Goal: Obtain resource: Obtain resource

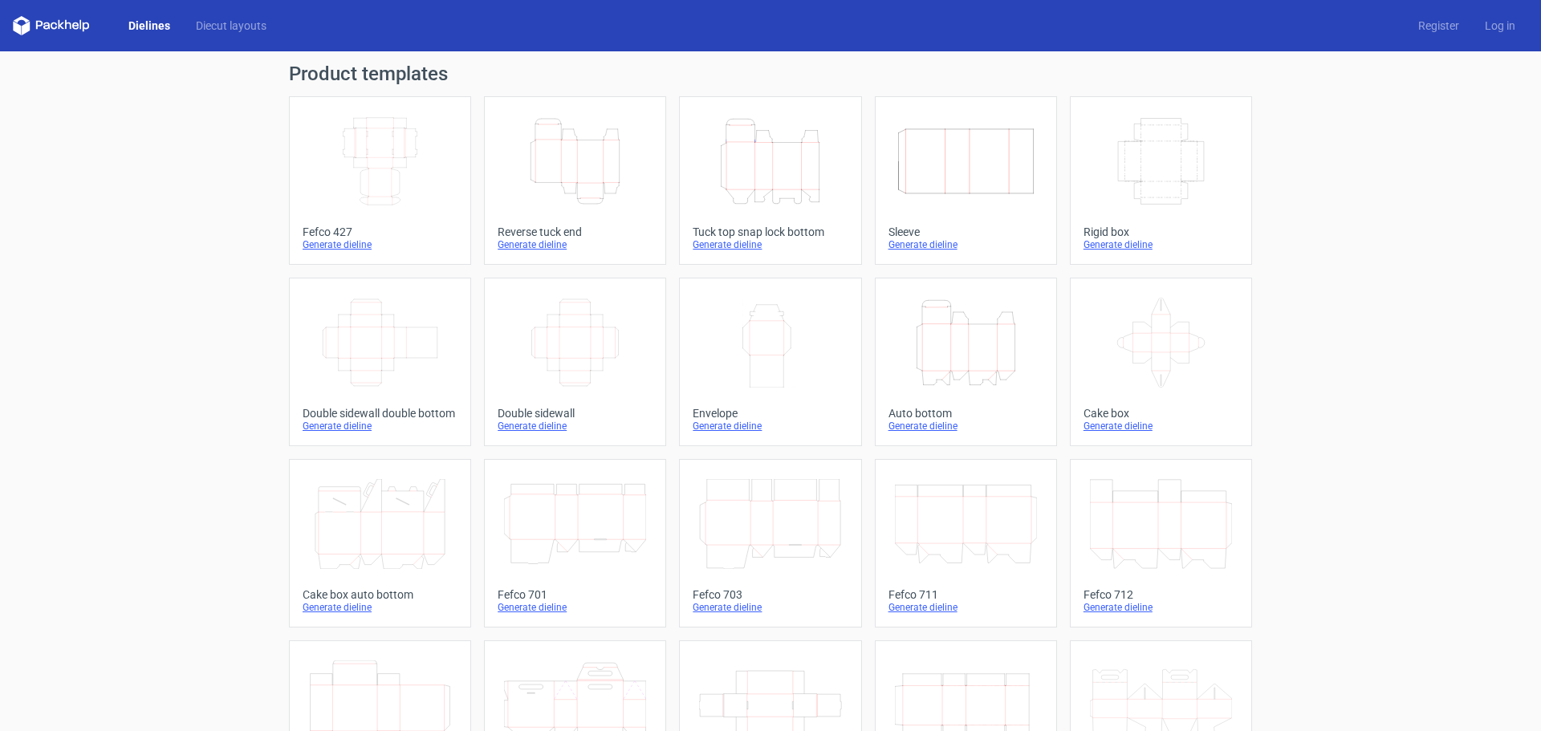
click at [336, 242] on div "Generate dieline" at bounding box center [380, 244] width 155 height 13
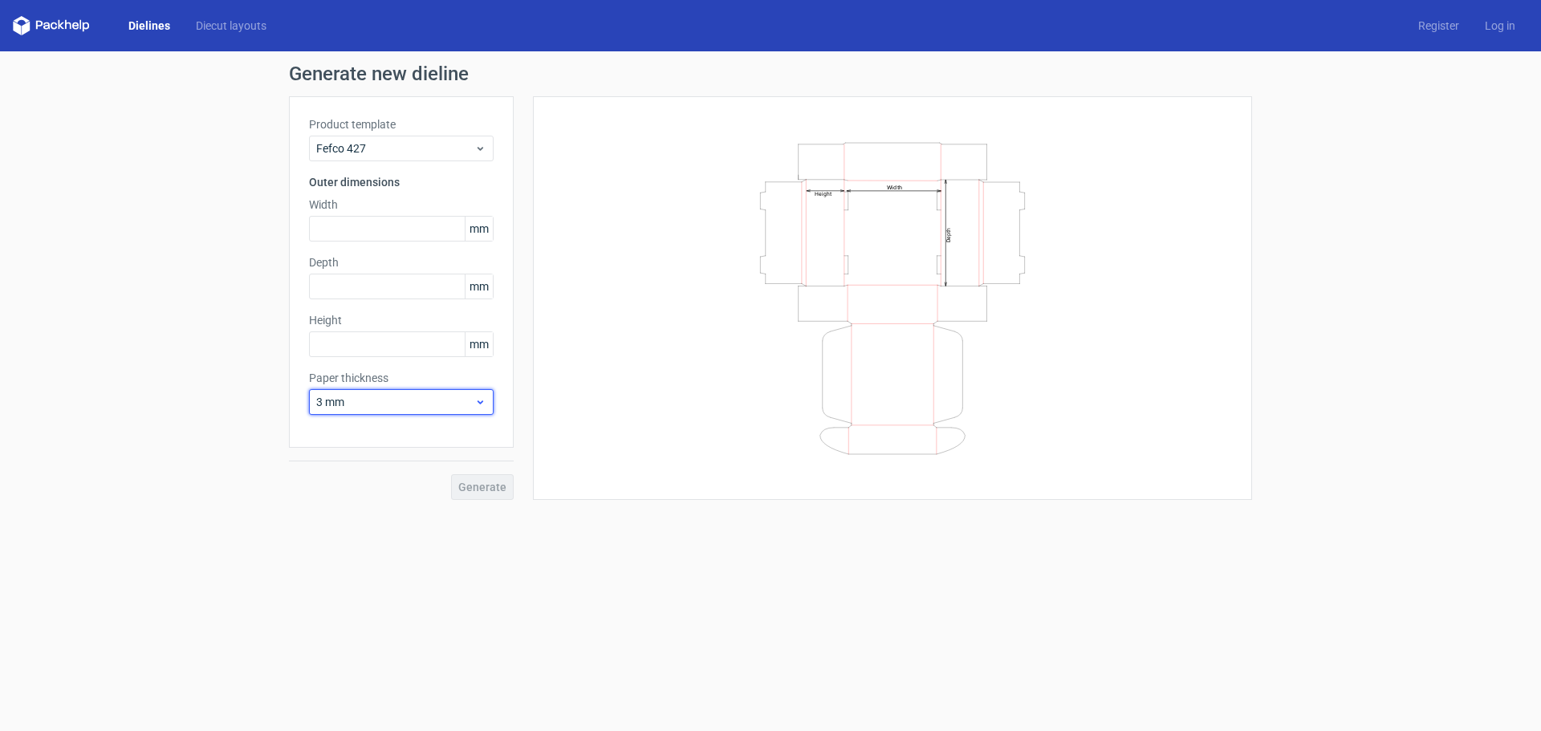
click at [412, 406] on span "3 mm" at bounding box center [395, 402] width 158 height 16
click at [368, 517] on div "1.5 mm" at bounding box center [402, 515] width 172 height 26
click at [450, 399] on span "1.5 mm" at bounding box center [395, 402] width 158 height 16
click at [373, 507] on div "1.5 mm" at bounding box center [402, 515] width 172 height 26
click at [400, 143] on span "Fefco 427" at bounding box center [395, 148] width 158 height 16
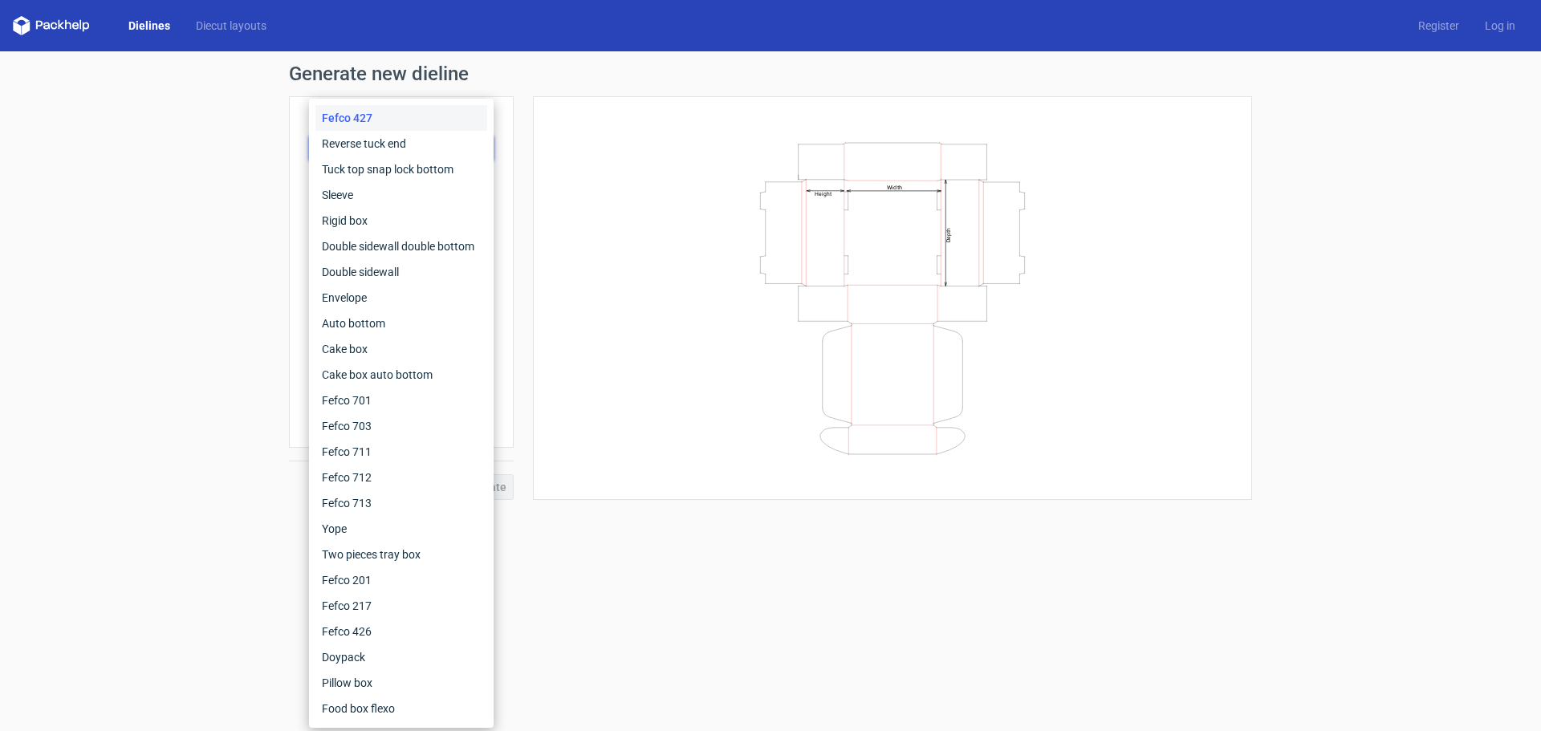
click at [580, 157] on div "Width Depth Height" at bounding box center [892, 298] width 679 height 364
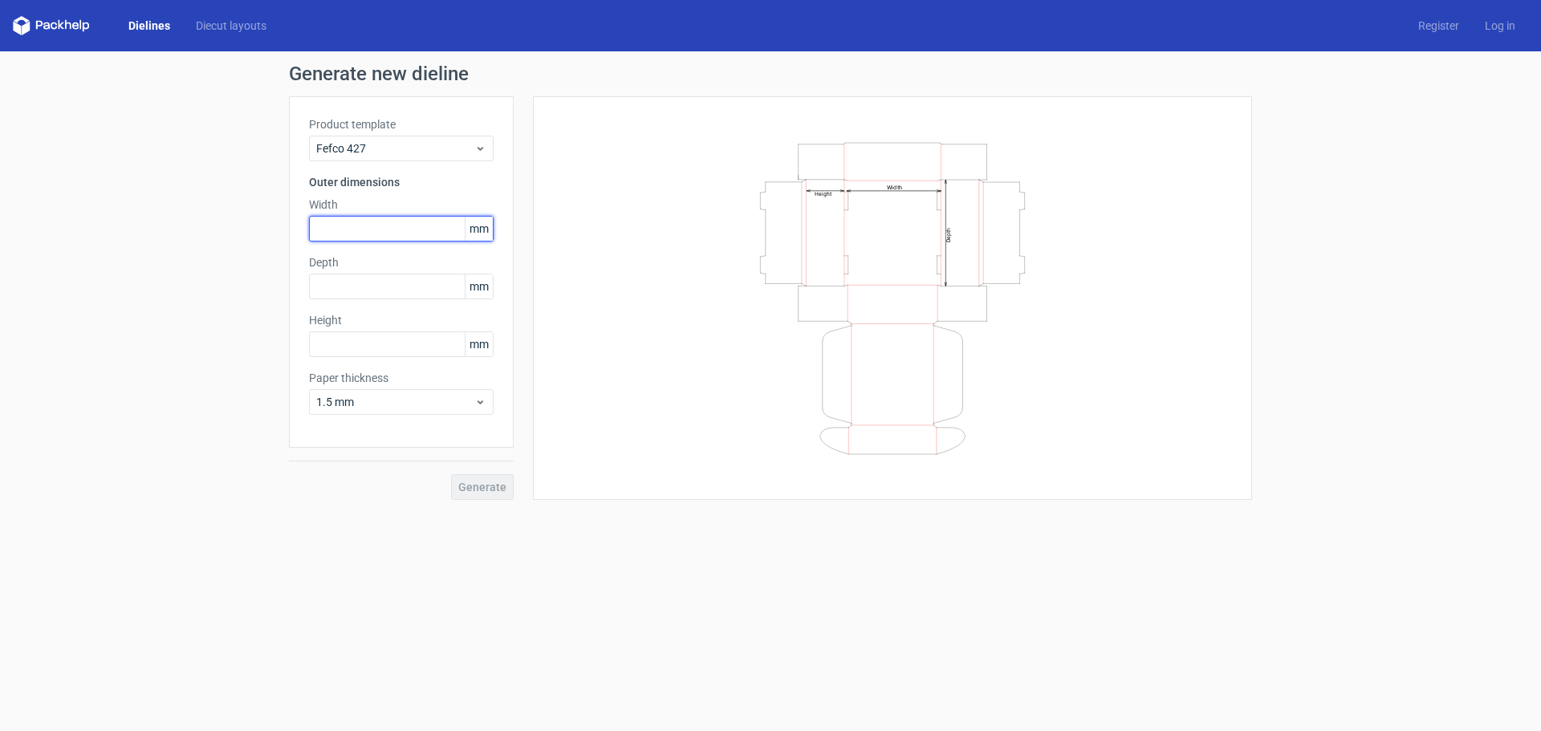
click at [381, 226] on input "text" at bounding box center [401, 229] width 185 height 26
type input "5"
type input "250"
type input "200"
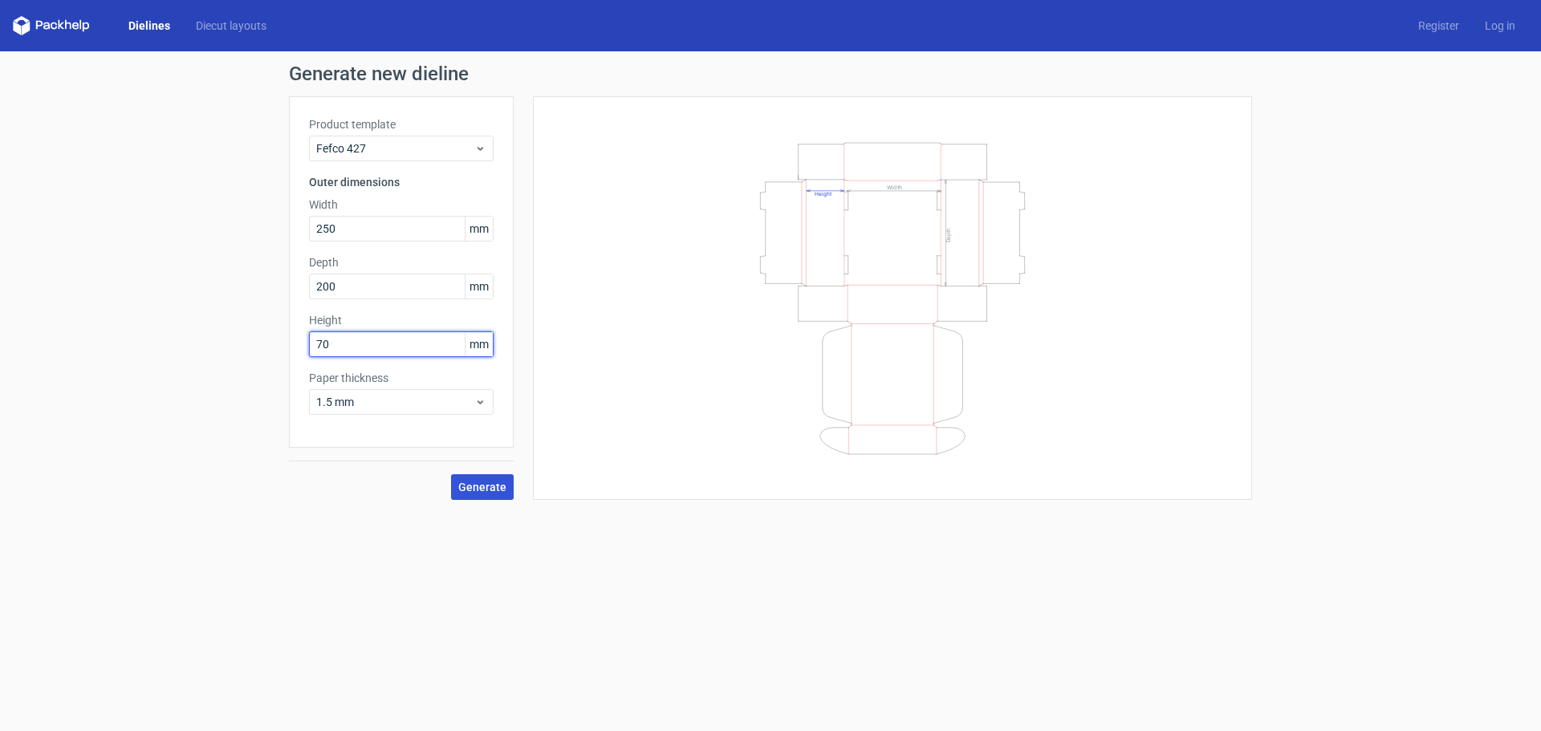
type input "70"
click at [507, 487] on button "Generate" at bounding box center [482, 487] width 63 height 26
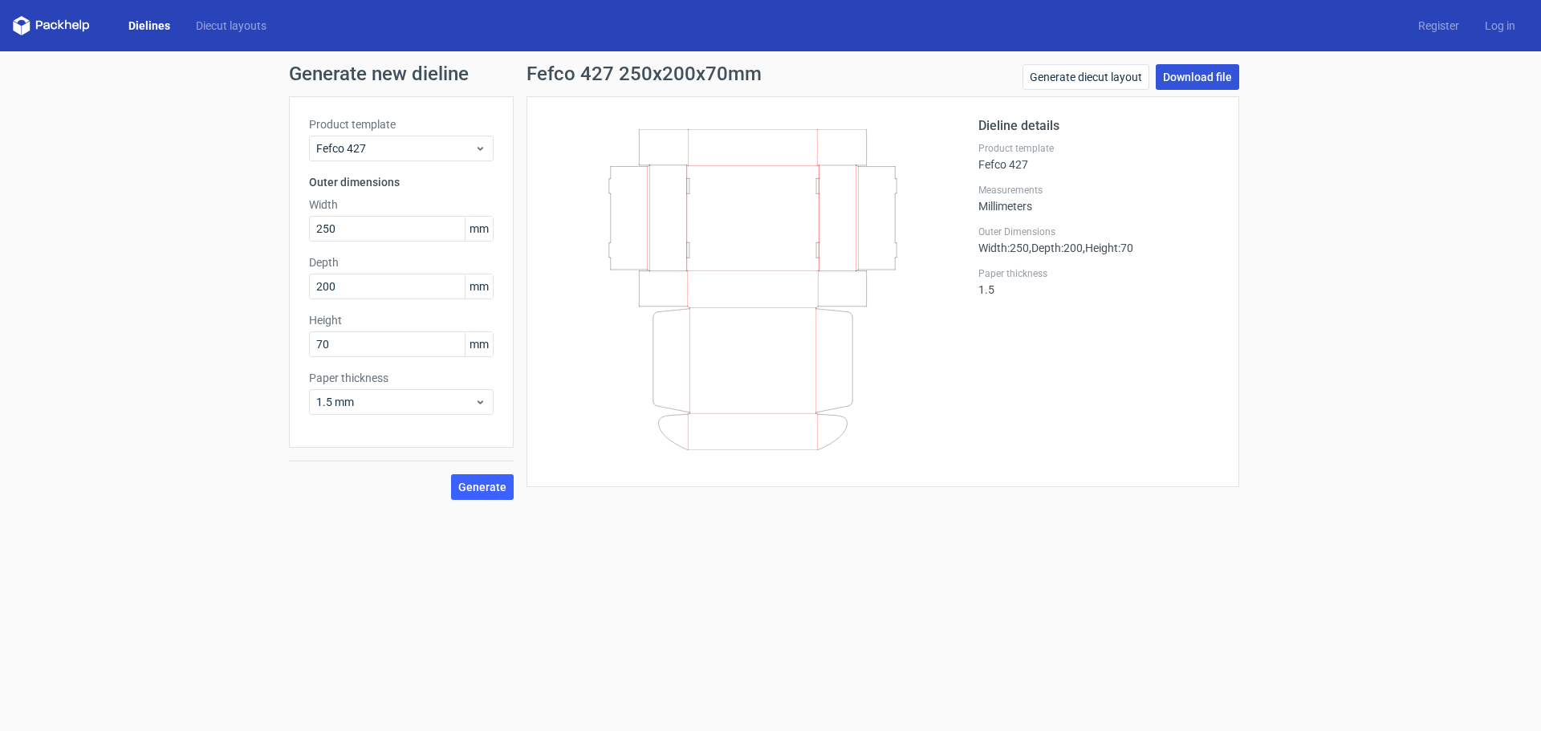
click at [1209, 84] on link "Download file" at bounding box center [1197, 77] width 83 height 26
click at [935, 425] on icon at bounding box center [753, 289] width 387 height 321
click at [1099, 72] on link "Generate diecut layout" at bounding box center [1086, 77] width 127 height 26
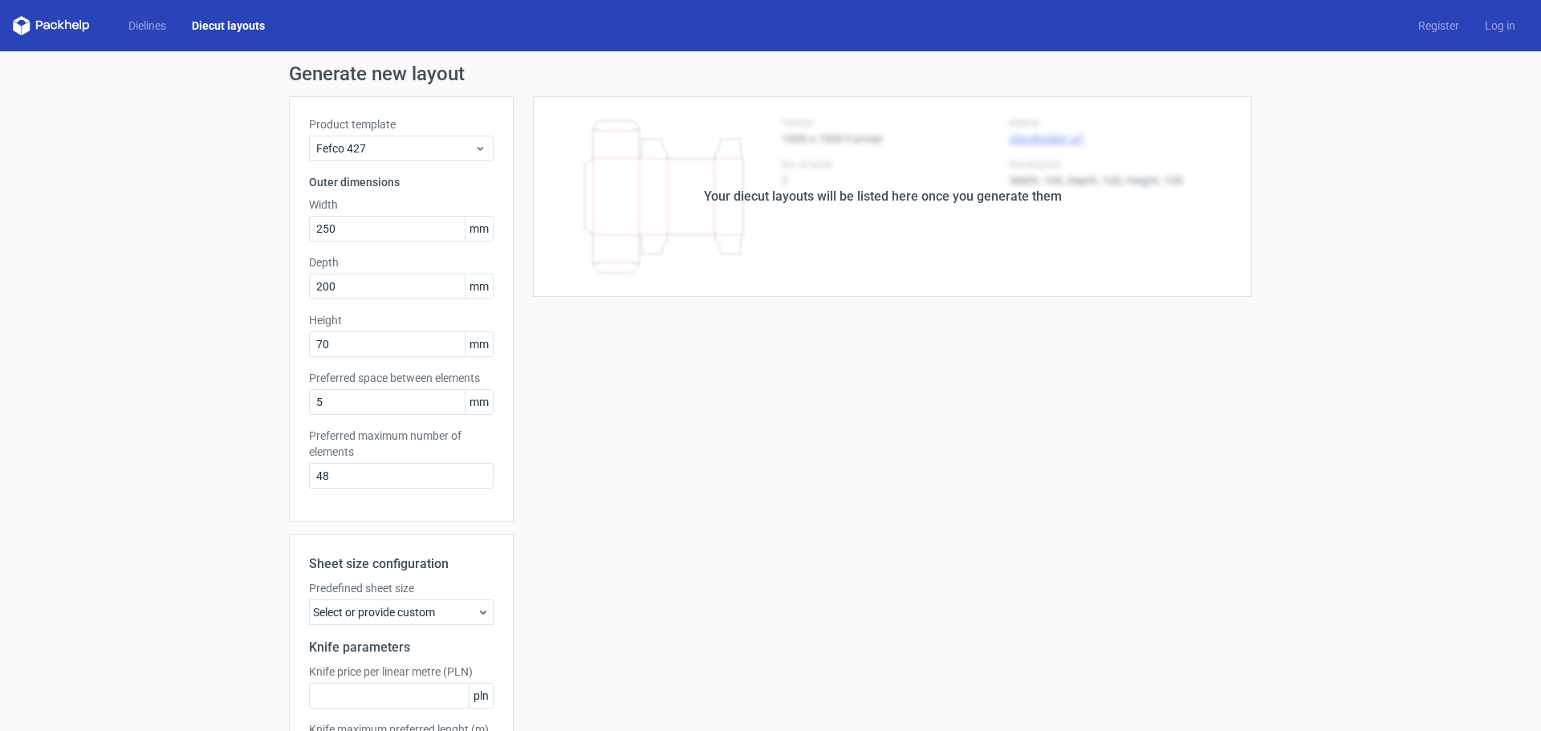
click at [954, 199] on div "Your diecut layouts will be listed here once you generate them" at bounding box center [883, 196] width 358 height 19
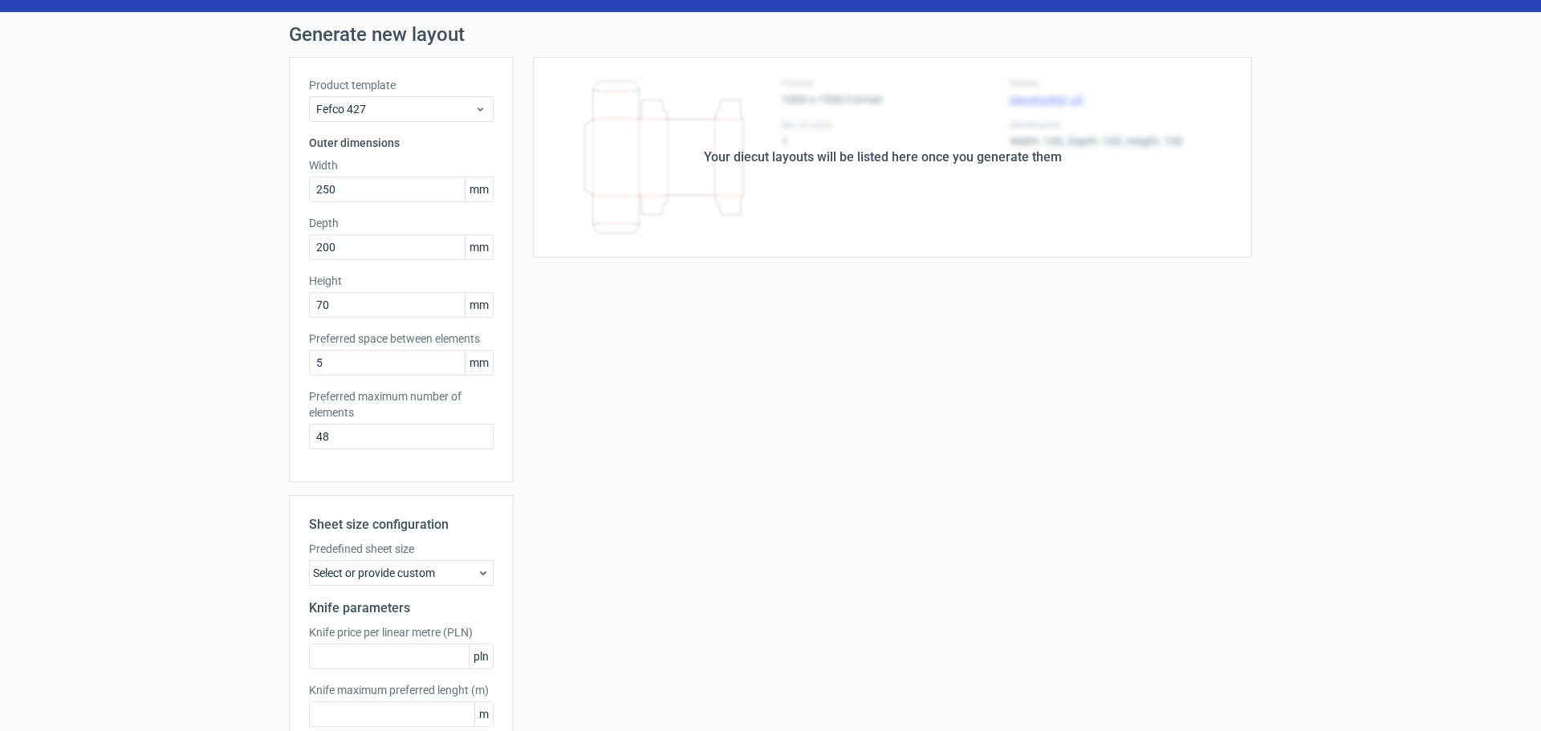
scroll to position [133, 0]
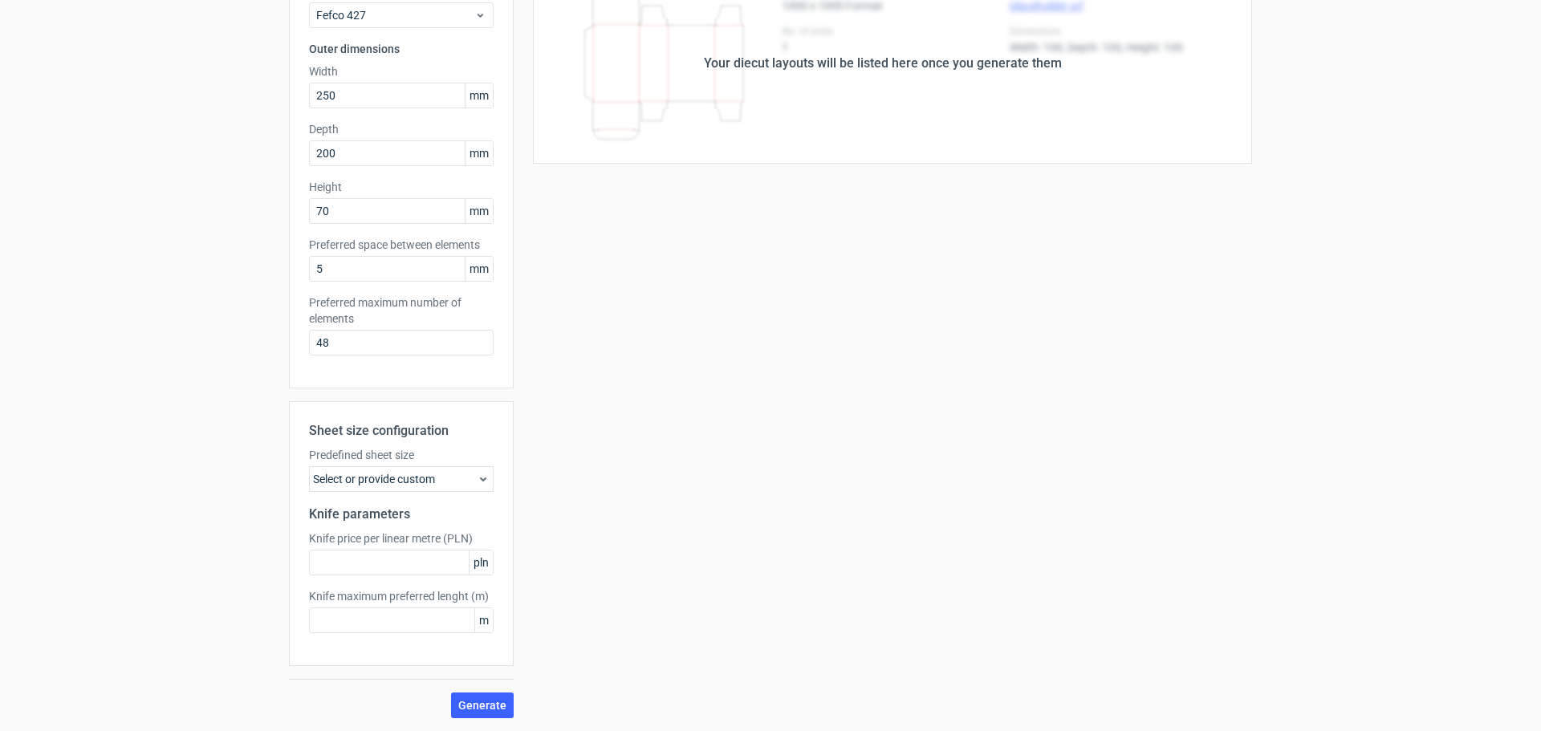
click at [397, 496] on div "Sheet size configuration Predefined sheet size Select or provide custom Knife p…" at bounding box center [401, 533] width 225 height 265
click at [419, 478] on div "Select or provide custom" at bounding box center [401, 479] width 185 height 26
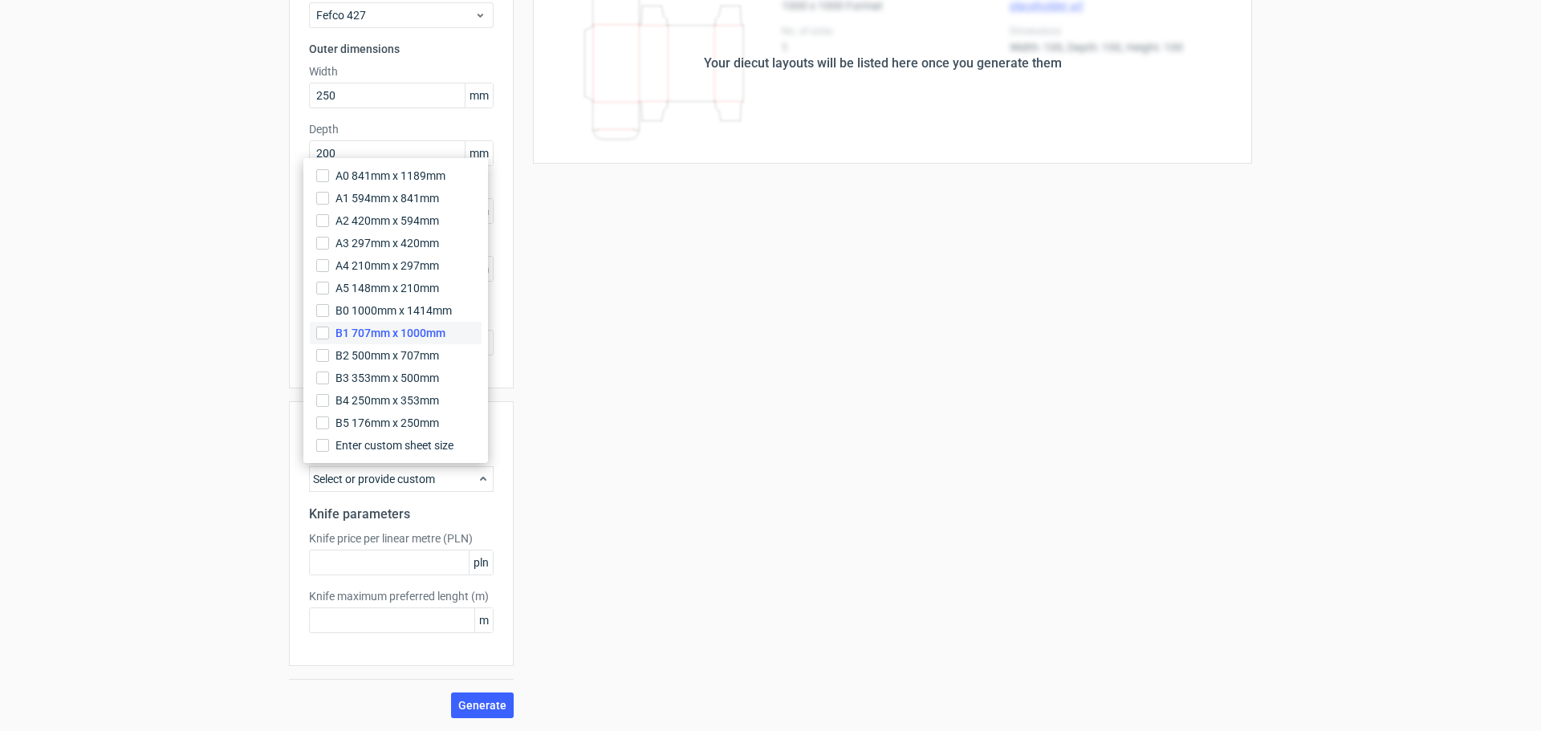
click at [313, 334] on label "B1 707mm x 1000mm" at bounding box center [396, 333] width 172 height 22
click at [316, 334] on input "B1 707mm x 1000mm" at bounding box center [322, 333] width 13 height 13
click at [686, 568] on div "Your diecut layouts will be listed here once you generate them Height Depth Wid…" at bounding box center [883, 340] width 739 height 755
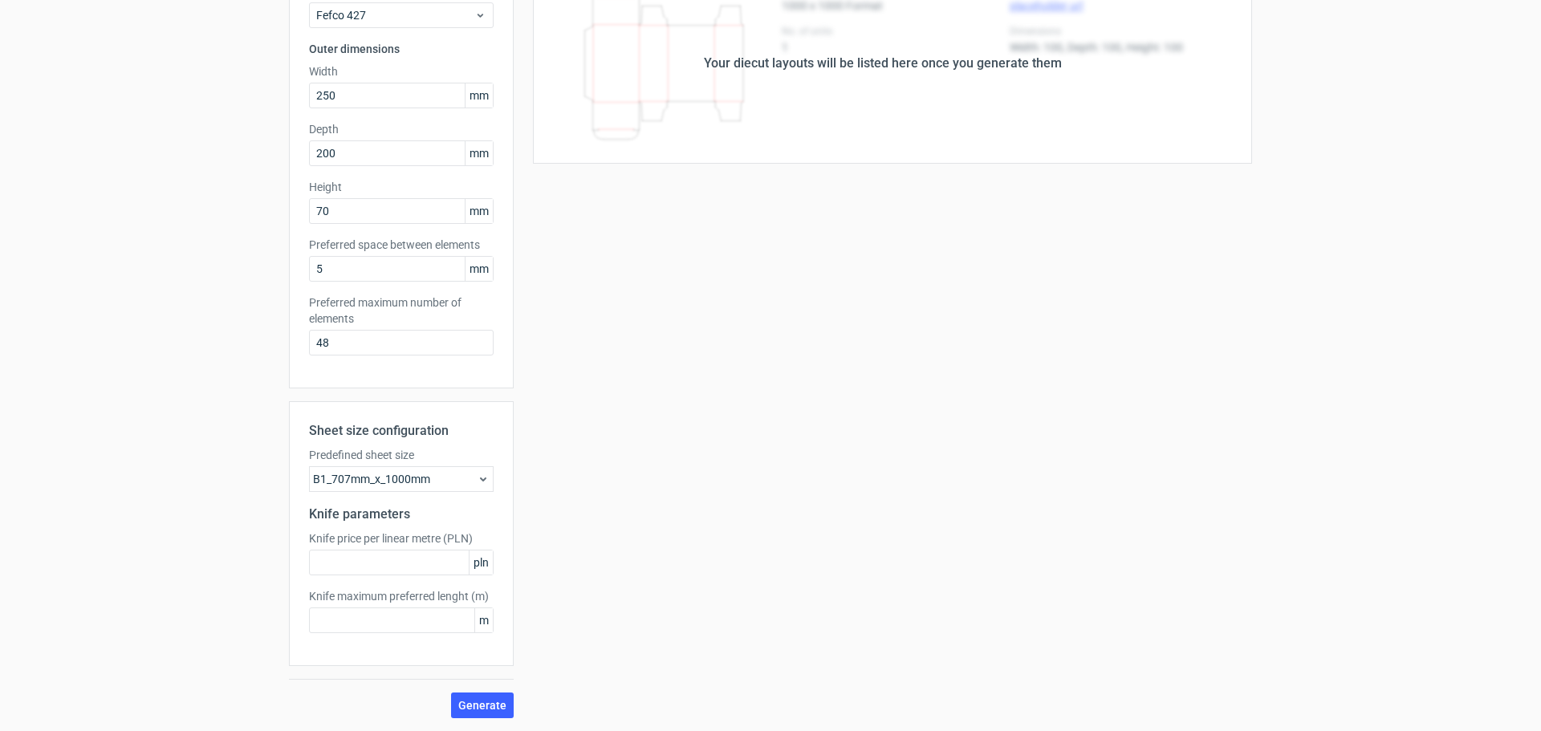
click at [399, 576] on div "Sheet size configuration Predefined sheet size B1_707mm_x_1000mm Knife paramete…" at bounding box center [401, 533] width 225 height 265
click at [401, 565] on input "text" at bounding box center [401, 563] width 185 height 26
type input "20"
click at [419, 628] on input "text" at bounding box center [401, 621] width 185 height 26
click at [451, 693] on button "Generate" at bounding box center [482, 706] width 63 height 26
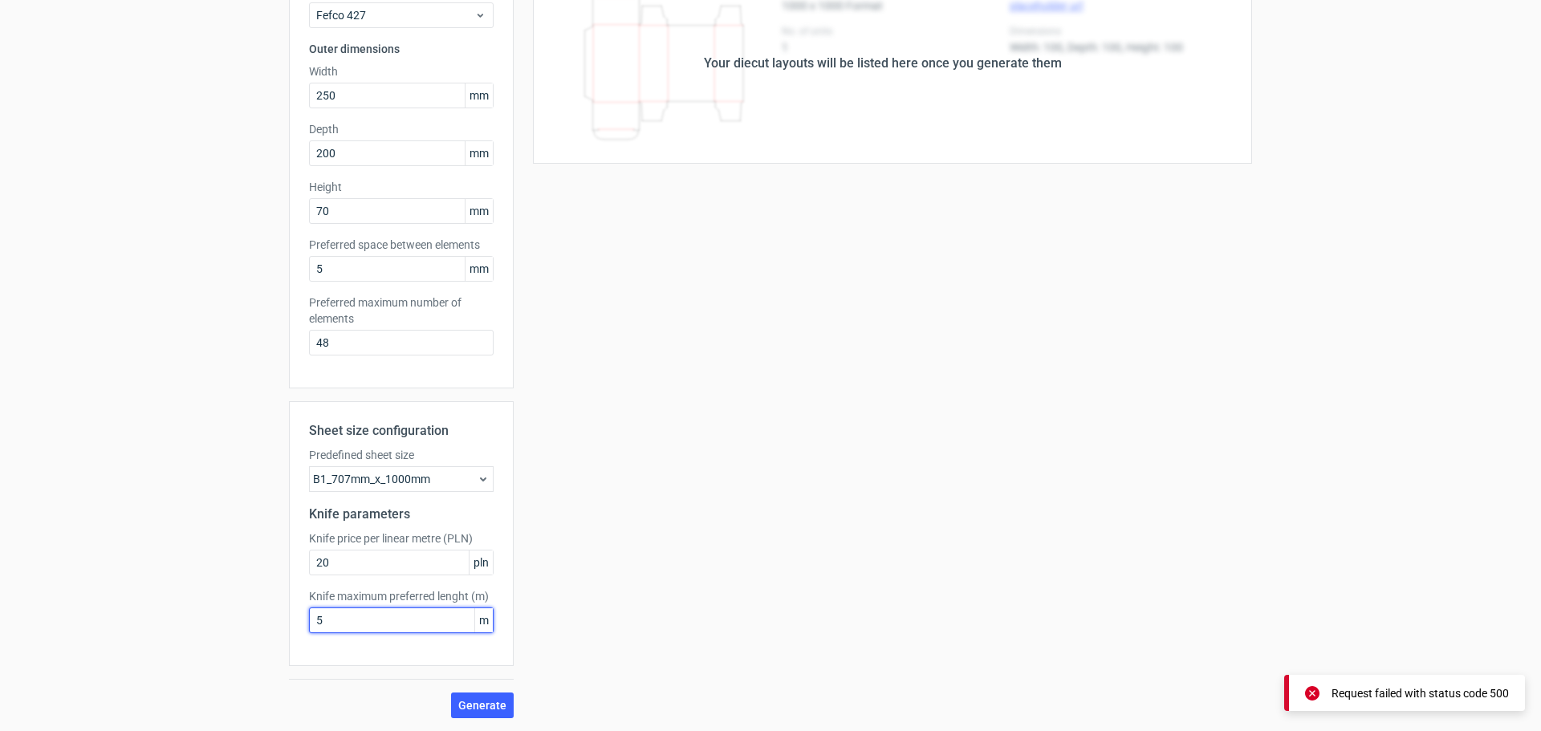
click at [342, 625] on input "5" at bounding box center [401, 621] width 185 height 26
type input "500"
click at [451, 693] on button "Generate" at bounding box center [482, 706] width 63 height 26
drag, startPoint x: 342, startPoint y: 625, endPoint x: 261, endPoint y: 620, distance: 81.3
click at [263, 620] on div "Generate new layout Product template Fefco 427 Outer dimensions Width 250 mm De…" at bounding box center [770, 324] width 1541 height 813
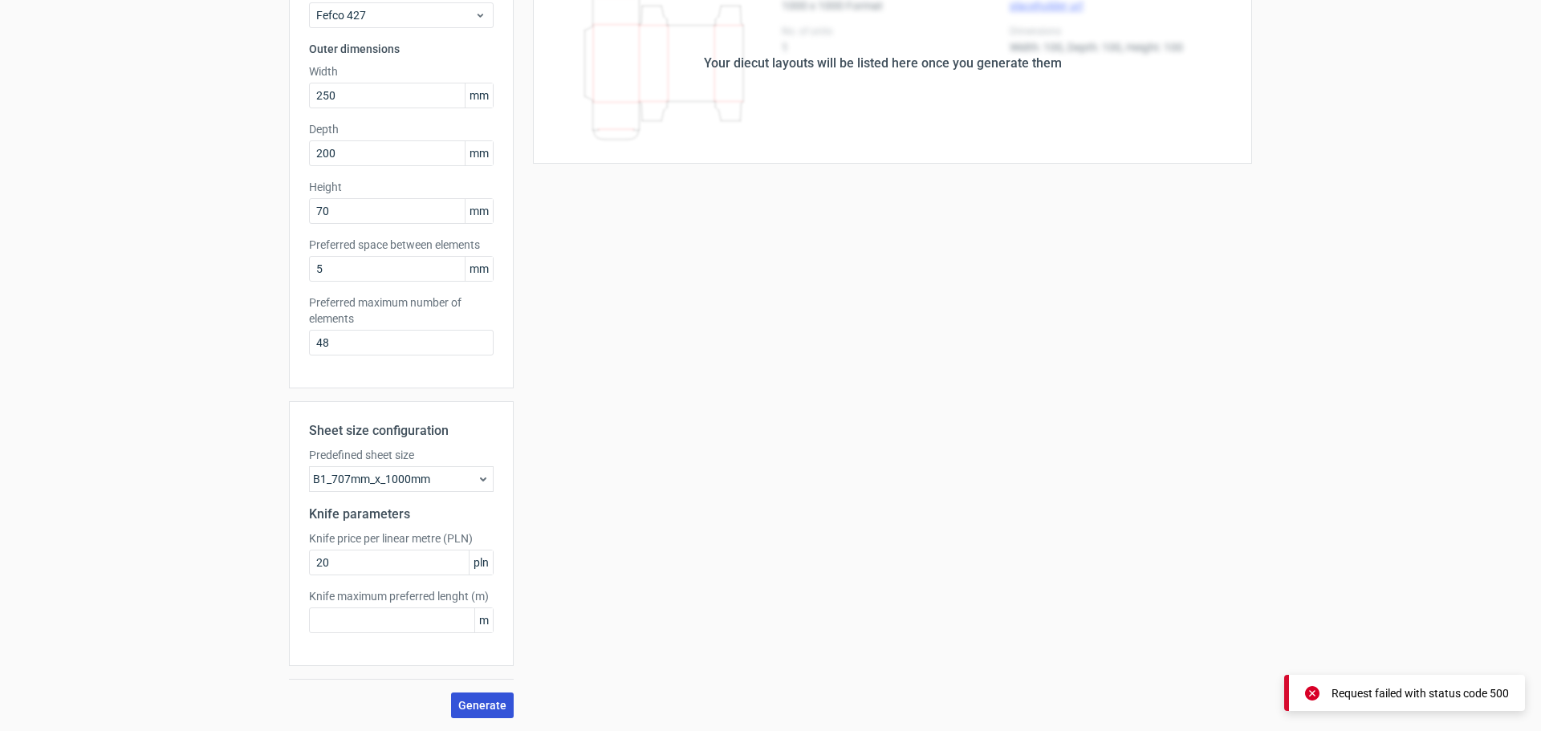
click at [462, 707] on span "Generate" at bounding box center [482, 705] width 48 height 11
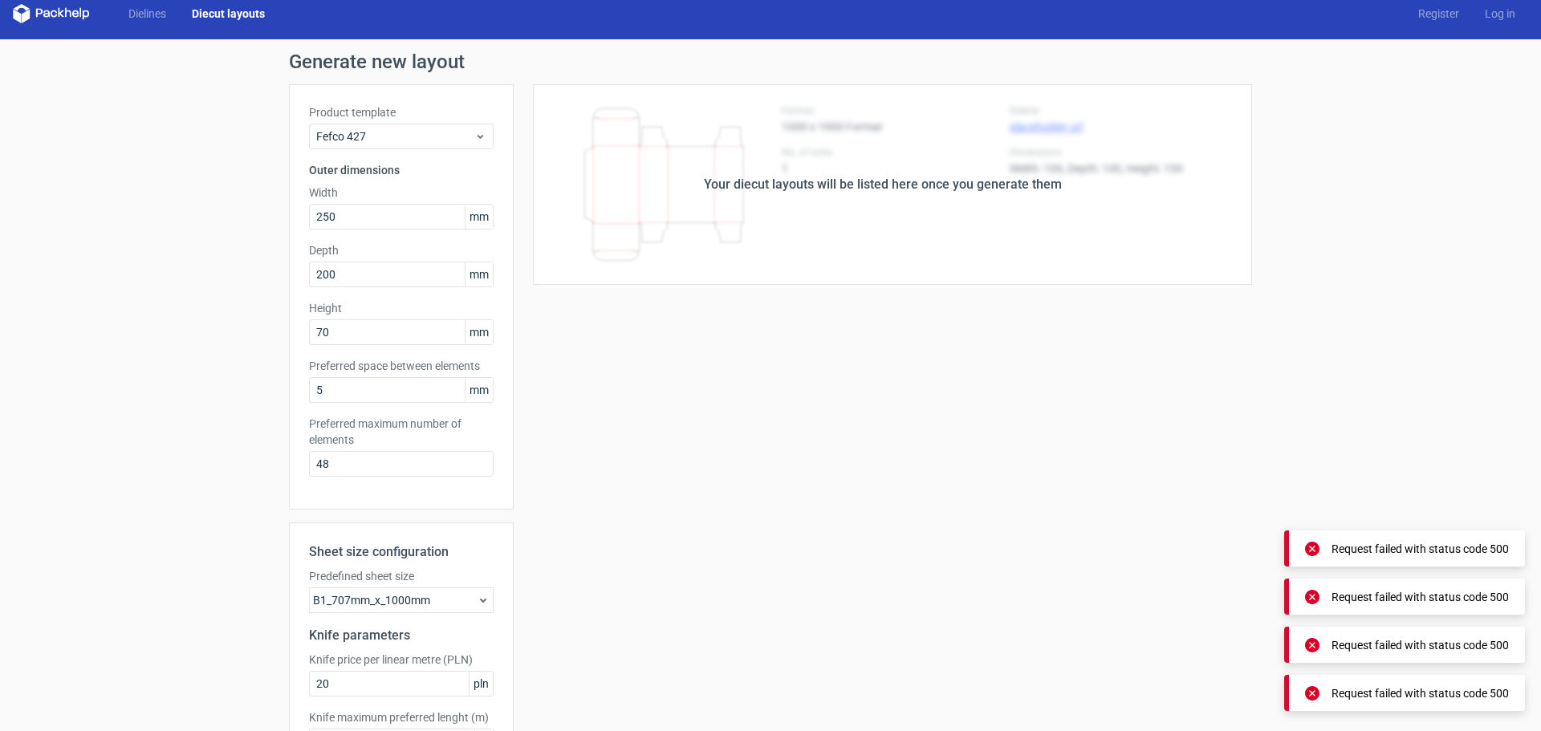
scroll to position [0, 0]
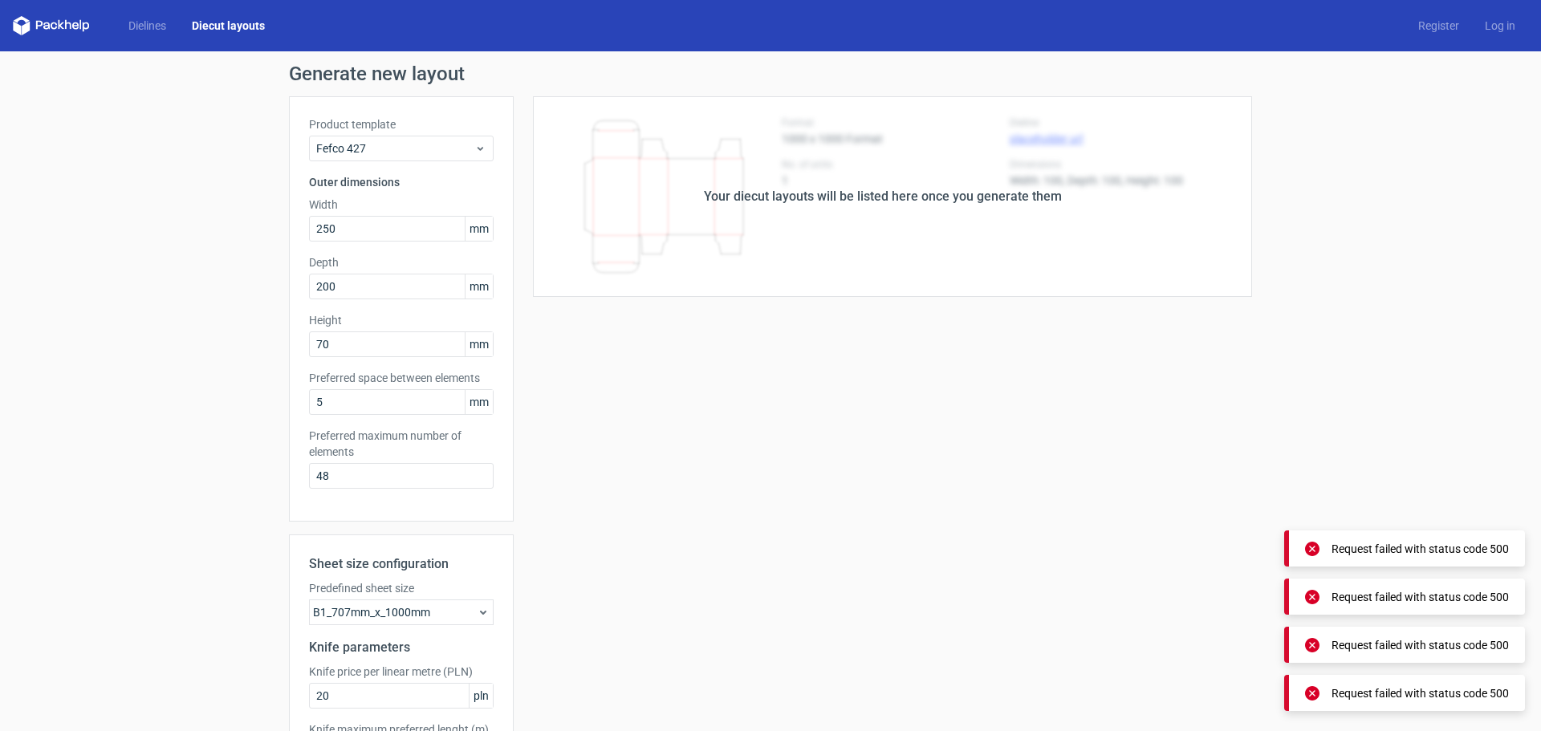
click at [837, 177] on div "Your diecut layouts will be listed here once you generate them" at bounding box center [883, 196] width 739 height 201
drag, startPoint x: 395, startPoint y: 163, endPoint x: 332, endPoint y: 128, distance: 71.9
click at [347, 134] on div "Product template Fefco 427 Outer dimensions Width 250 mm Depth 200 mm Height 70…" at bounding box center [401, 308] width 225 height 425
click at [184, 22] on link "Diecut layouts" at bounding box center [228, 26] width 99 height 16
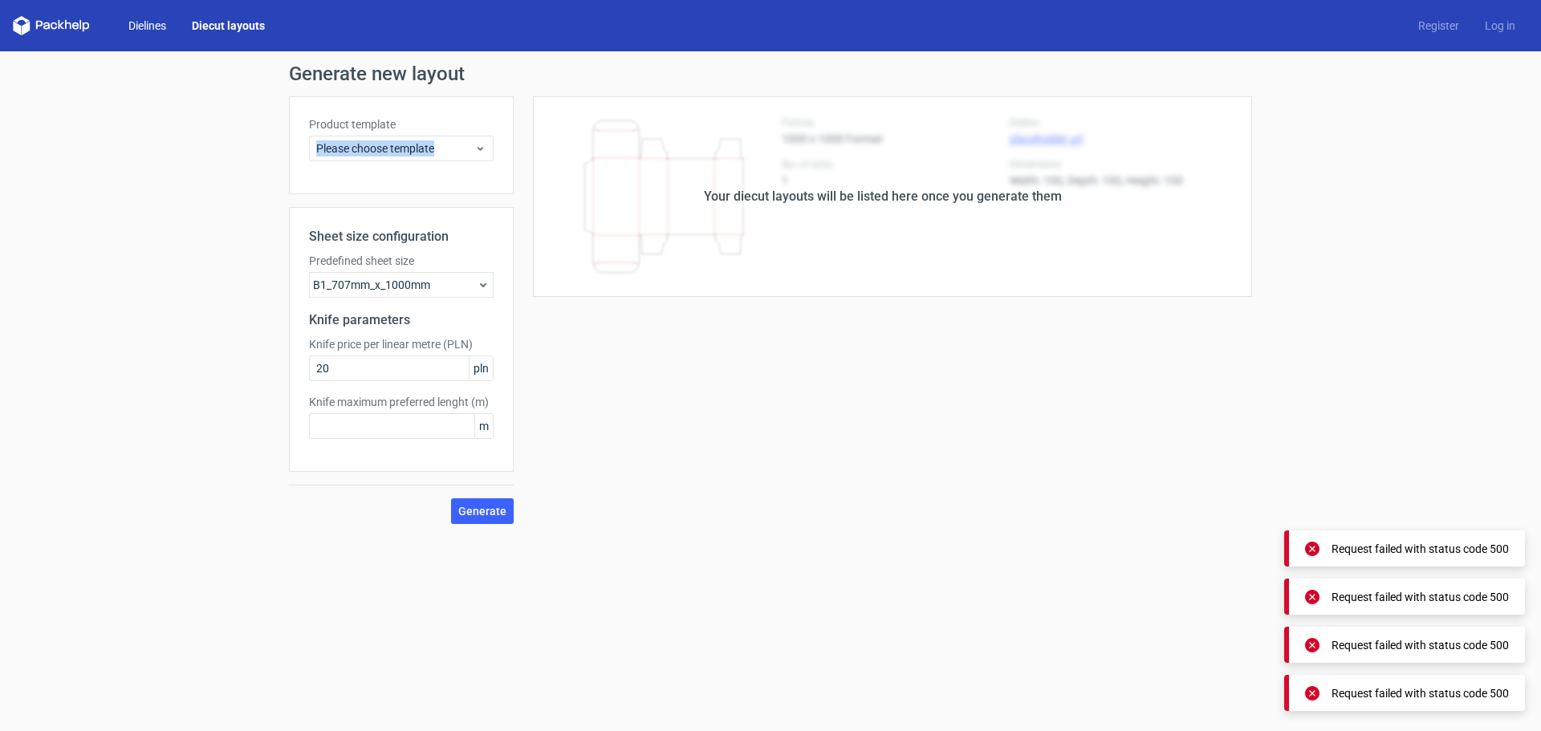
click at [156, 22] on link "Dielines" at bounding box center [147, 26] width 63 height 16
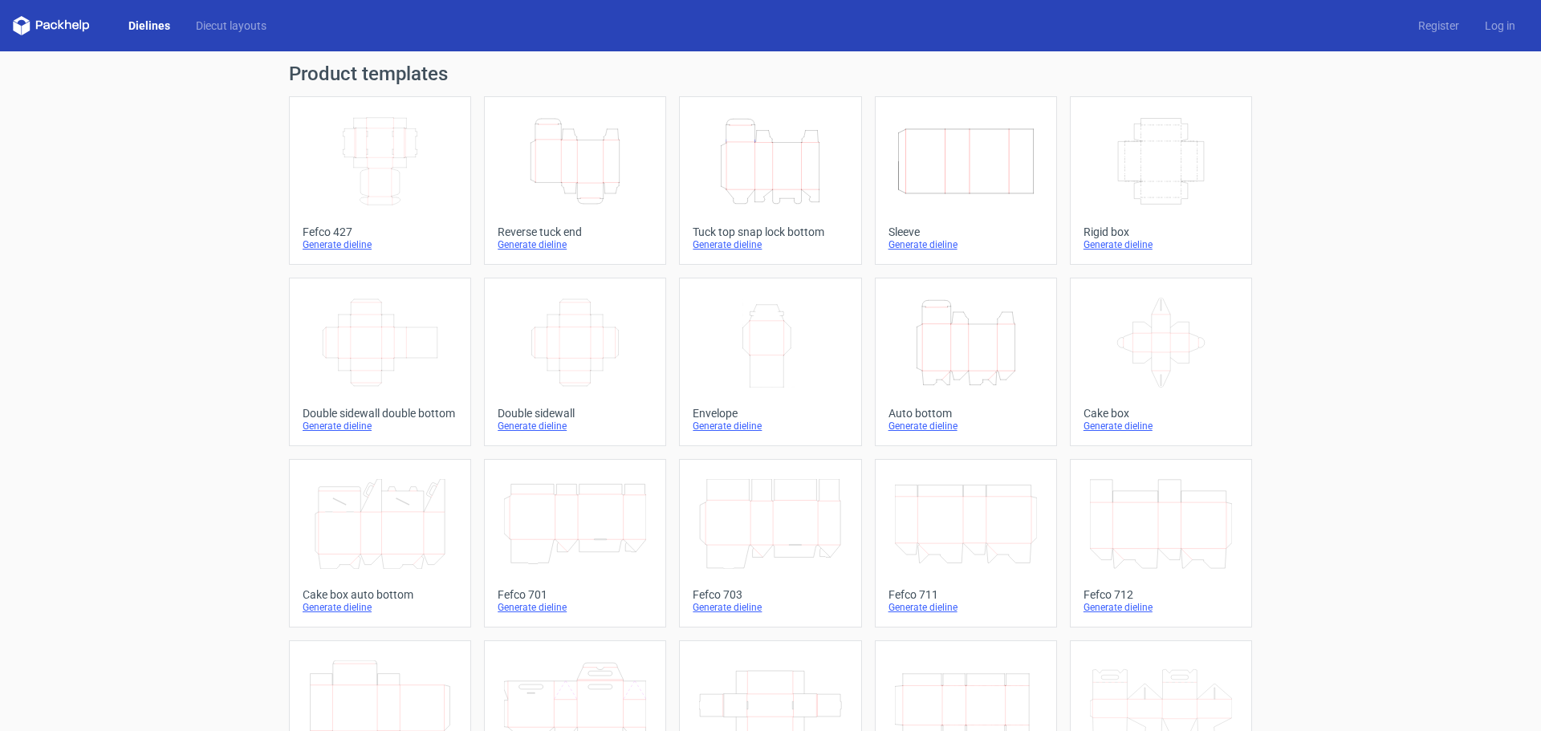
click at [551, 161] on icon "Height Depth Width" at bounding box center [575, 161] width 142 height 90
click at [1152, 185] on icon "Width Depth Height" at bounding box center [1161, 161] width 142 height 90
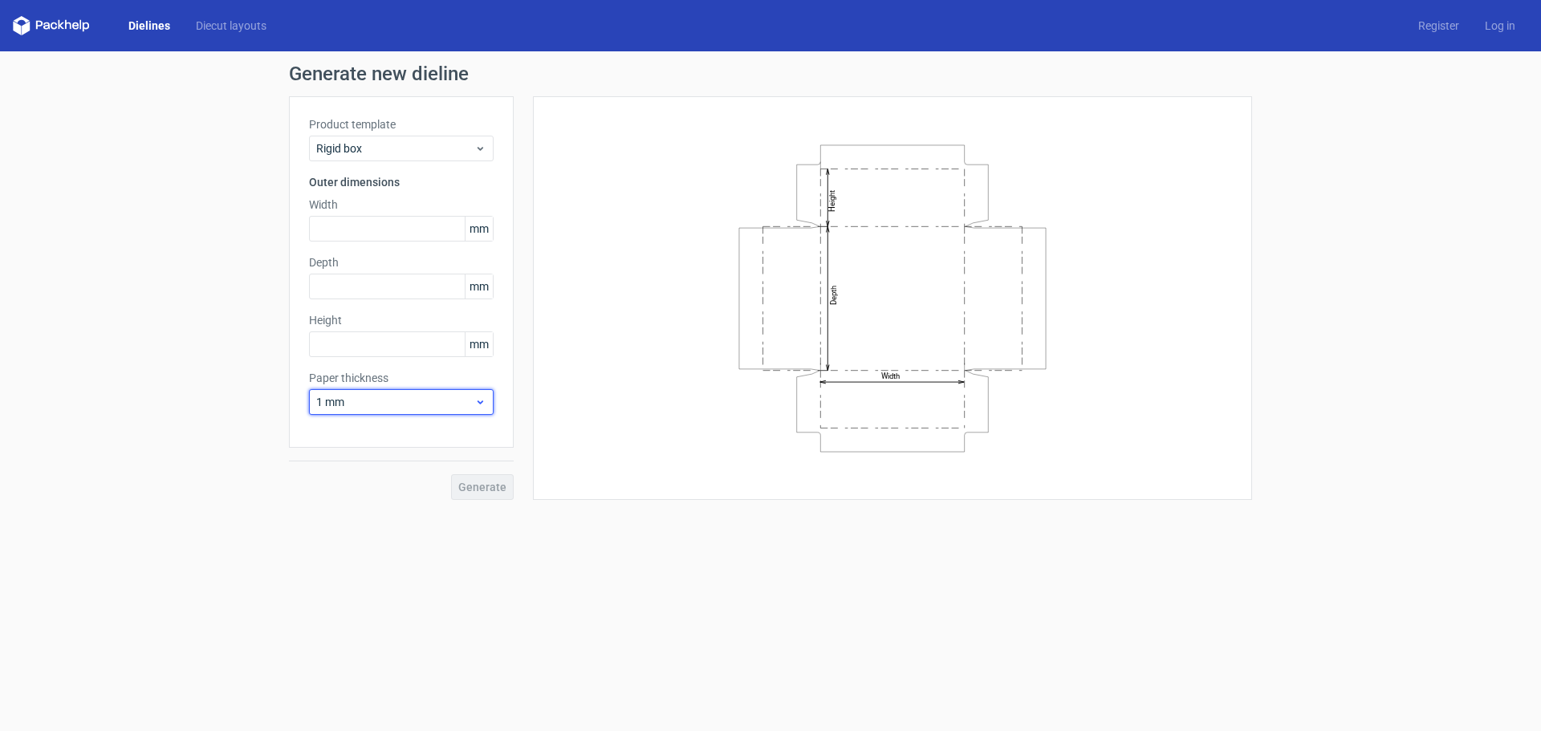
click at [443, 409] on span "1 mm" at bounding box center [395, 402] width 158 height 16
click at [370, 511] on div "1.5 mm" at bounding box center [402, 515] width 172 height 26
